Goal: Task Accomplishment & Management: Manage account settings

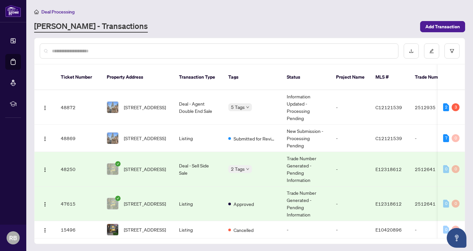
click at [192, 164] on td "Deal - Sell Side Sale" at bounding box center [198, 169] width 49 height 35
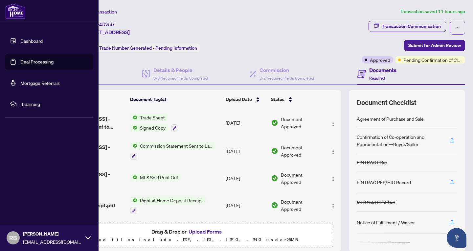
click at [32, 62] on link "Deal Processing" at bounding box center [36, 62] width 33 height 6
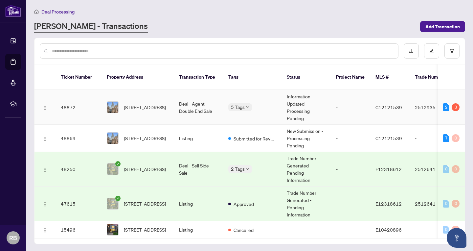
click at [184, 102] on td "Deal - Agent Double End Sale" at bounding box center [198, 107] width 49 height 35
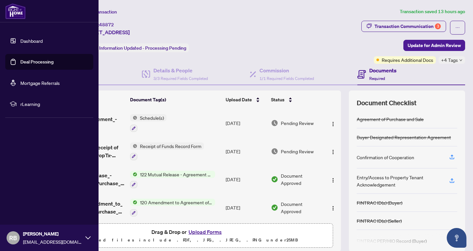
click at [41, 62] on link "Deal Processing" at bounding box center [36, 62] width 33 height 6
